Goal: Task Accomplishment & Management: Manage account settings

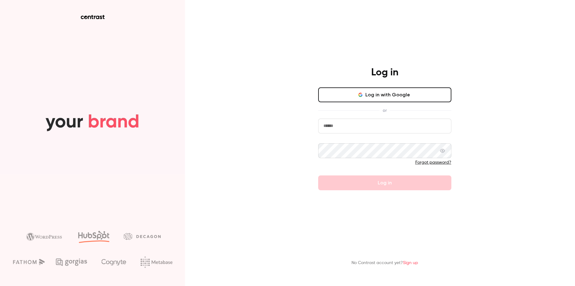
click at [361, 133] on input "email" at bounding box center [384, 125] width 133 height 15
type input "**********"
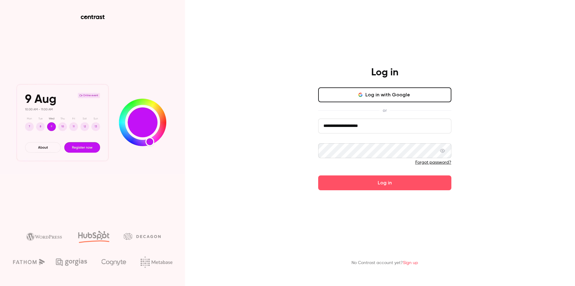
click at [318, 175] on button "Log in" at bounding box center [384, 182] width 133 height 15
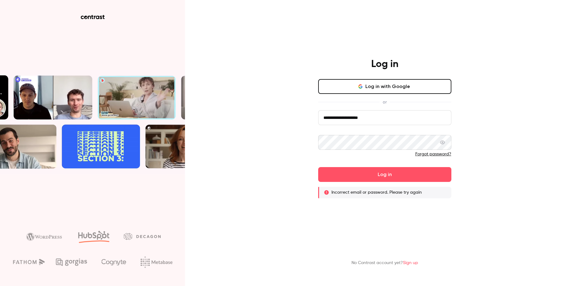
click at [433, 156] on link "Forgot password?" at bounding box center [434, 154] width 36 height 4
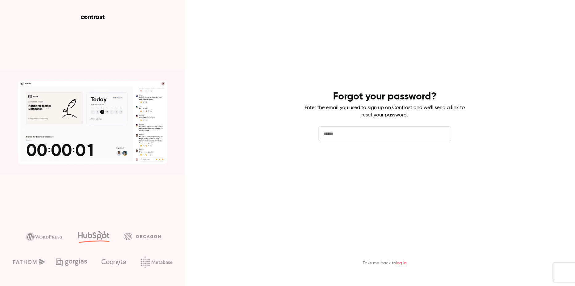
click at [383, 162] on button "Send reset email" at bounding box center [384, 158] width 133 height 15
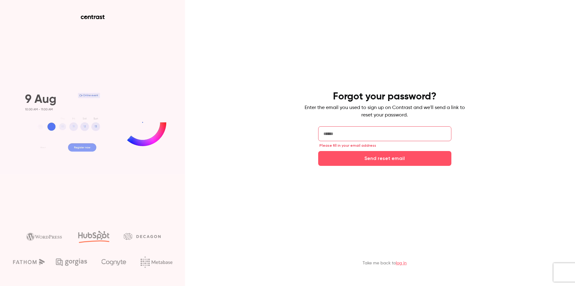
click at [418, 133] on input "email" at bounding box center [384, 133] width 133 height 15
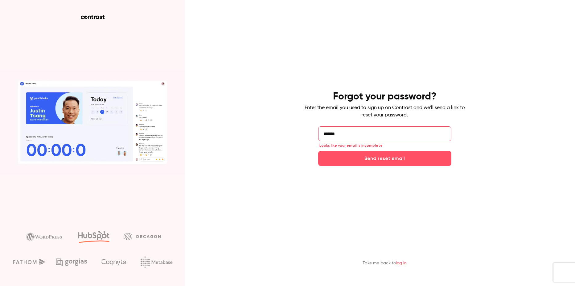
type input "**********"
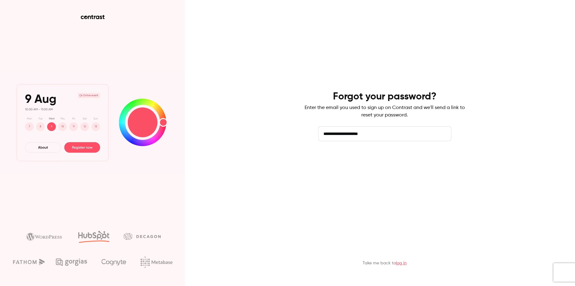
click at [356, 161] on button "Send reset email" at bounding box center [384, 158] width 133 height 15
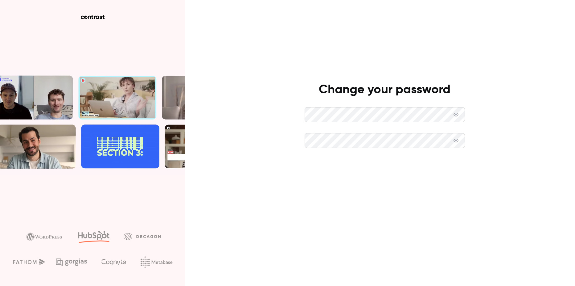
click at [412, 172] on button "Set new password" at bounding box center [385, 166] width 160 height 15
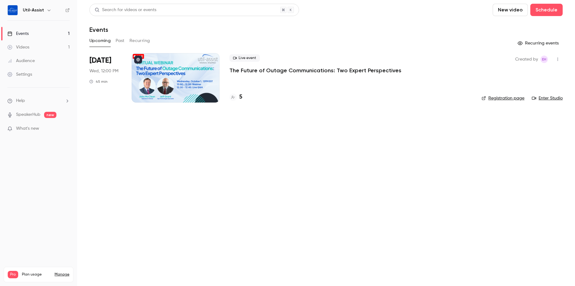
click at [176, 70] on div at bounding box center [176, 77] width 88 height 49
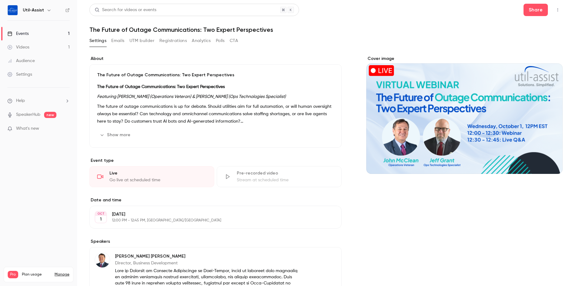
click at [36, 128] on span "What's new" at bounding box center [27, 128] width 23 height 6
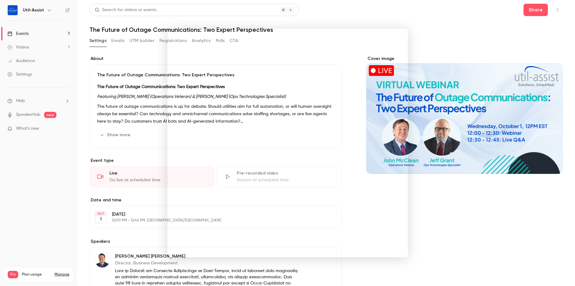
click at [351, 14] on div at bounding box center [287, 143] width 575 height 286
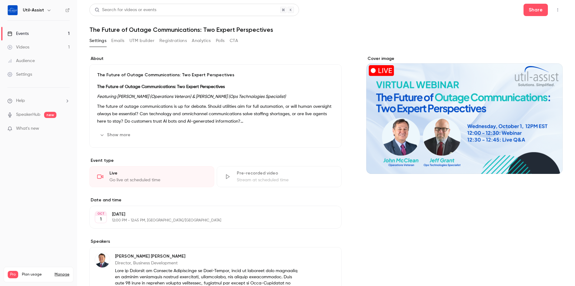
click at [30, 47] on link "Videos 1" at bounding box center [38, 47] width 77 height 14
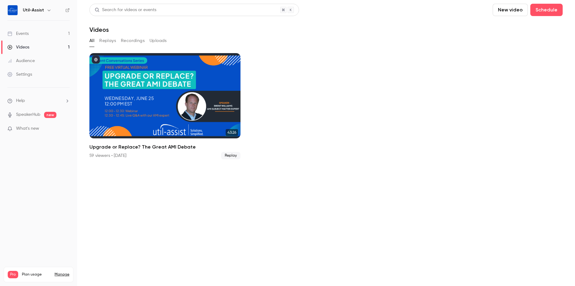
click at [21, 46] on div "Videos" at bounding box center [18, 47] width 22 height 6
click at [24, 33] on div "Events" at bounding box center [17, 34] width 21 height 6
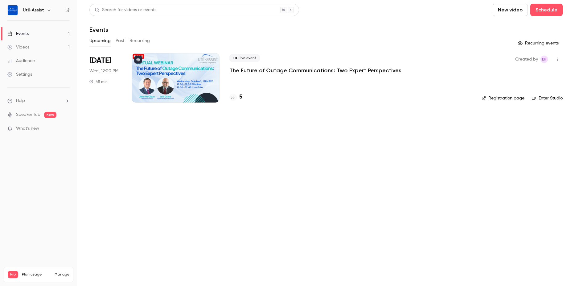
click at [232, 97] on icon at bounding box center [233, 97] width 4 height 4
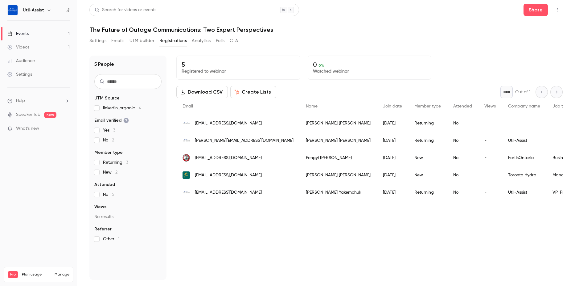
click at [96, 42] on button "Settings" at bounding box center [97, 41] width 17 height 10
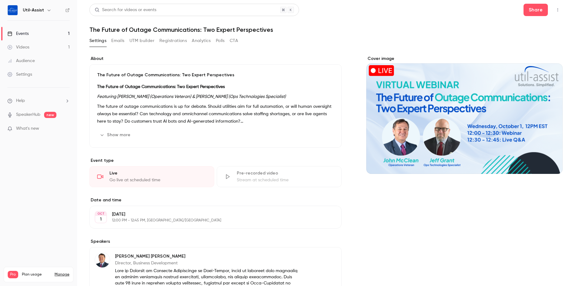
click at [24, 36] on div "Events" at bounding box center [17, 34] width 21 height 6
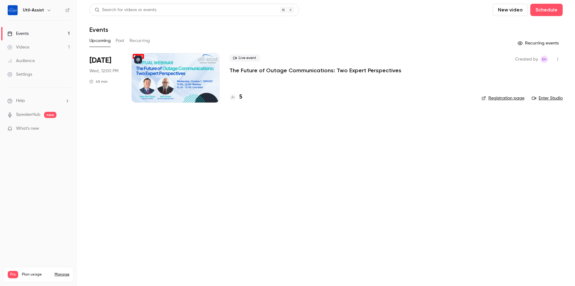
click at [548, 97] on link "Enter Studio" at bounding box center [547, 98] width 31 height 6
